Goal: Task Accomplishment & Management: Use online tool/utility

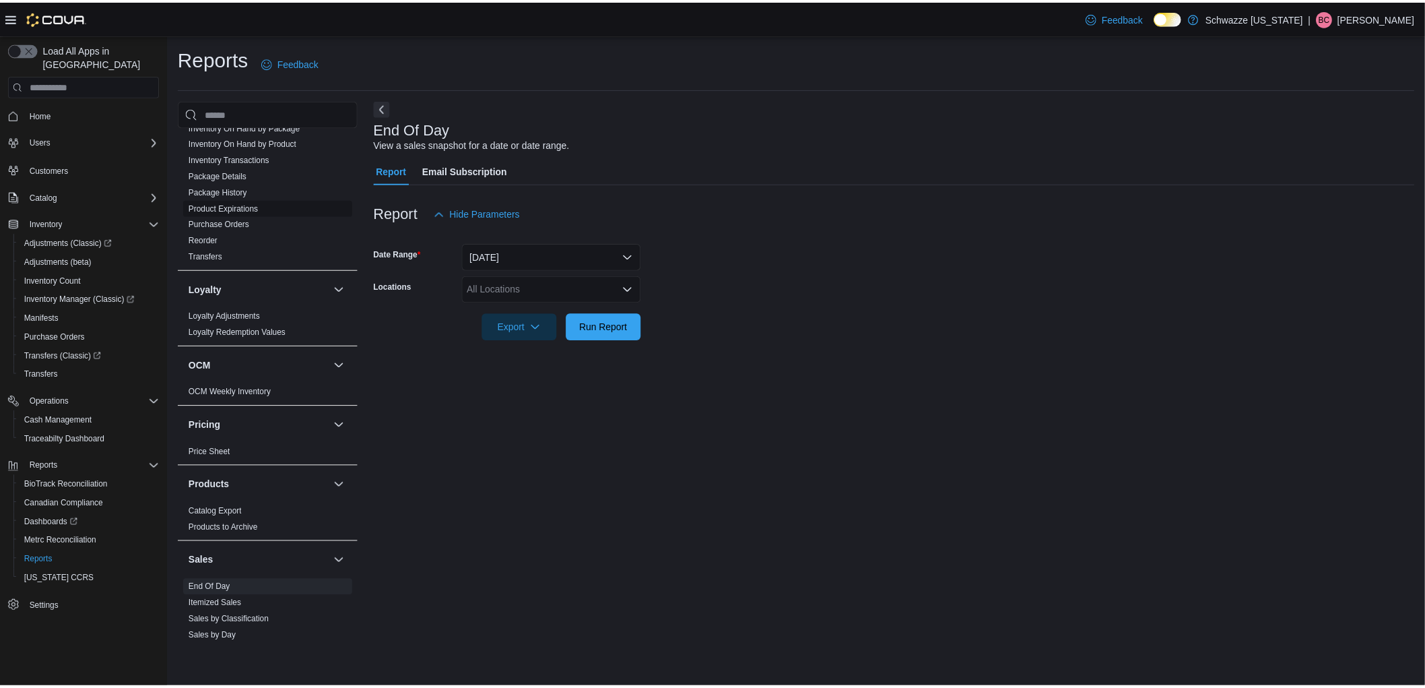
scroll to position [598, 0]
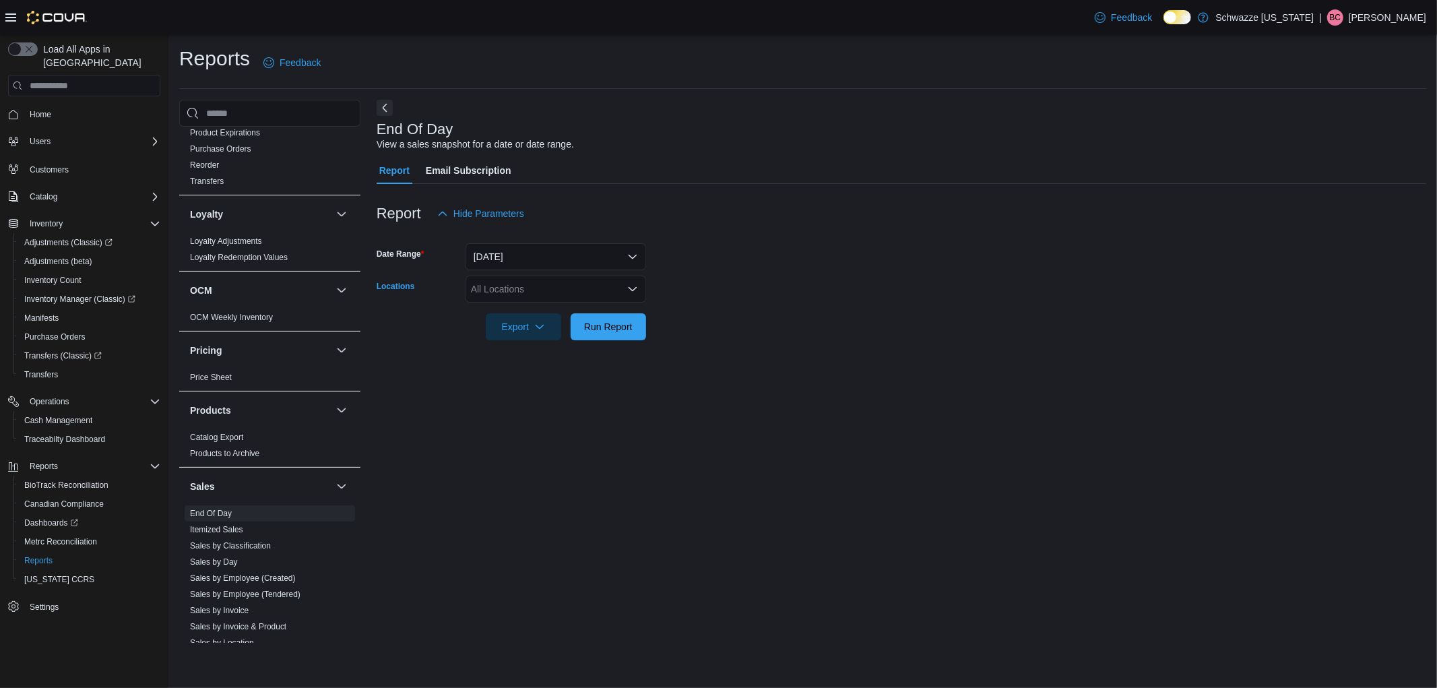
click at [520, 298] on div "All Locations" at bounding box center [555, 288] width 180 height 27
type input "*"
type input "***"
click at [515, 308] on span "SB - [GEOGRAPHIC_DATA]" at bounding box center [560, 311] width 119 height 13
click at [781, 378] on div "End Of Day View a sales snapshot for a date or date range. Report Email Subscri…" at bounding box center [900, 371] width 1049 height 543
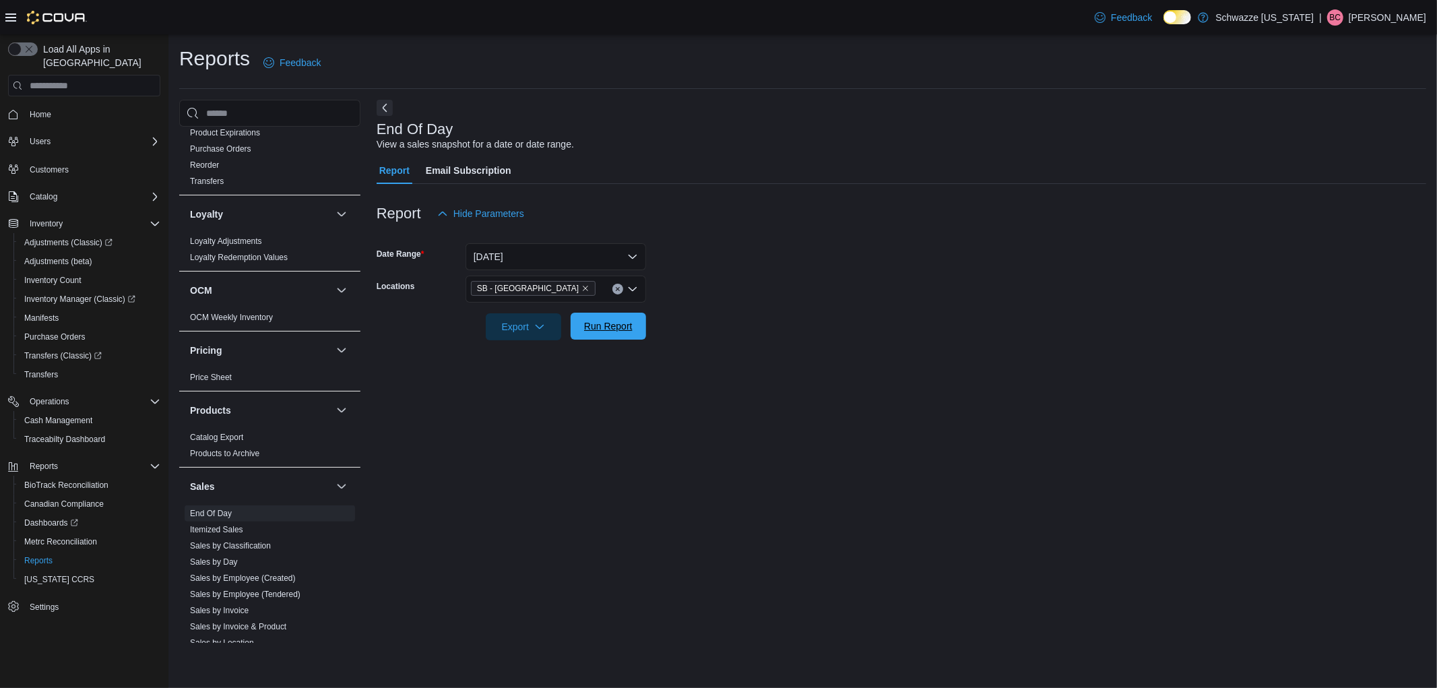
click at [626, 320] on span "Run Report" at bounding box center [608, 325] width 48 height 13
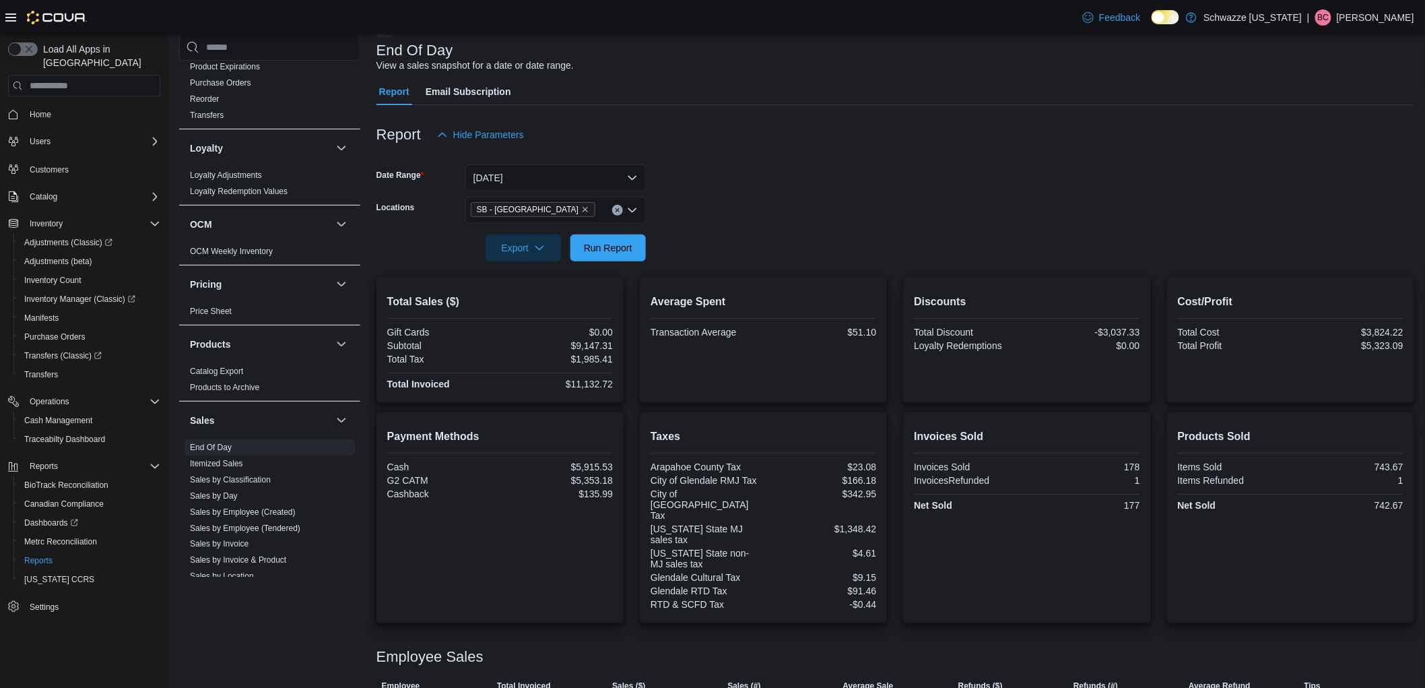
scroll to position [216, 0]
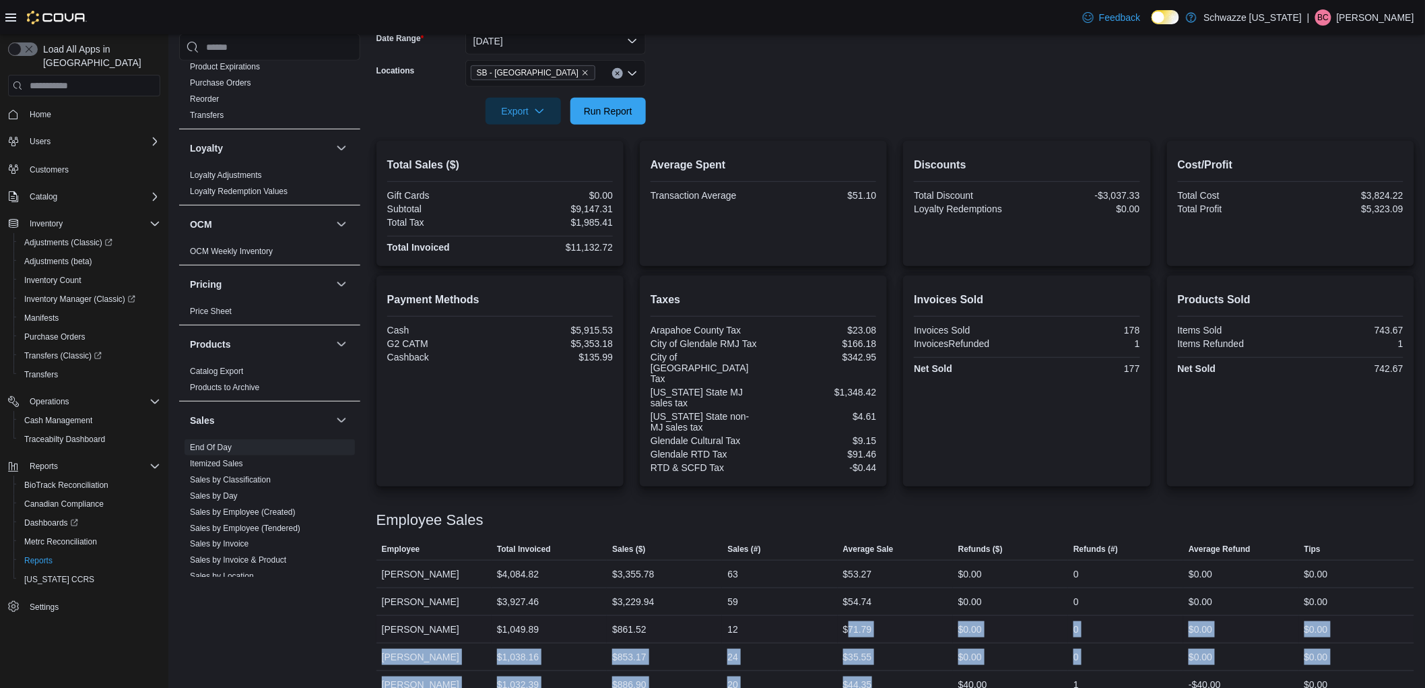
drag, startPoint x: 891, startPoint y: 650, endPoint x: 854, endPoint y: 620, distance: 47.9
click at [854, 620] on tbody "Employee [PERSON_NAME] Total Invoiced $4,084.82 Sales ($) $3,355.78 Sales (#) 6…" at bounding box center [895, 629] width 1038 height 138
click at [880, 645] on div "$35.55" at bounding box center [895, 656] width 115 height 27
